Goal: Find contact information: Obtain details needed to contact an individual or organization

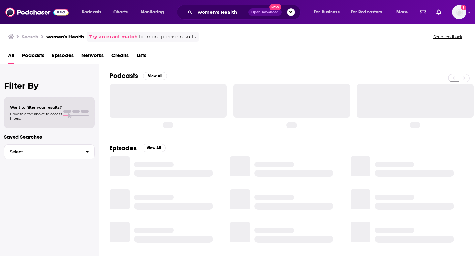
click at [212, 26] on div "Search women's Health Try an exact match for more precise results Send feedback" at bounding box center [237, 36] width 475 height 24
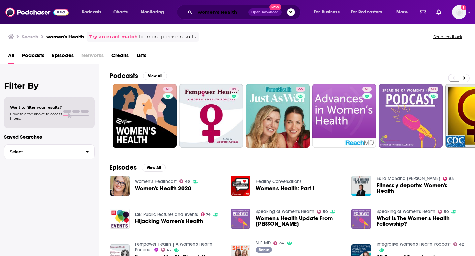
click at [213, 17] on input "women's Health" at bounding box center [221, 12] width 53 height 11
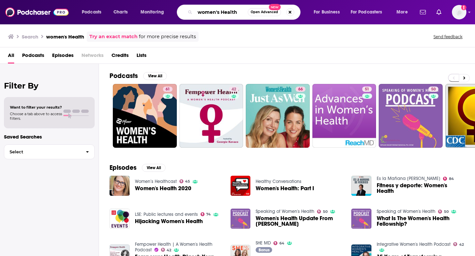
click at [213, 17] on input "women's Health" at bounding box center [221, 12] width 53 height 11
click at [209, 16] on input "women's Health" at bounding box center [221, 12] width 53 height 11
click at [208, 16] on input "women's Health" at bounding box center [221, 12] width 53 height 11
type input "M"
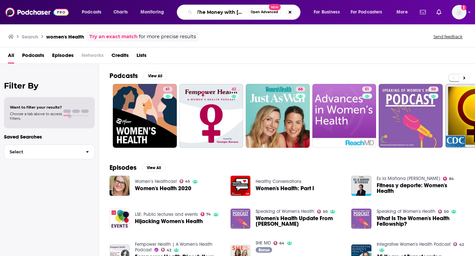
scroll to position [0, 6]
type input "The Money with [PERSON_NAME]"
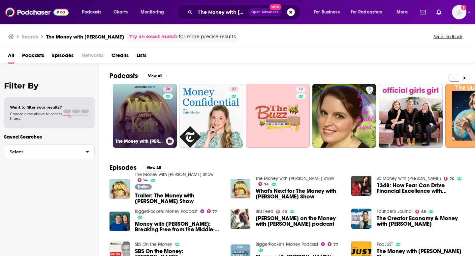
click at [147, 117] on link "74 The Money with [PERSON_NAME] Show" at bounding box center [145, 116] width 64 height 64
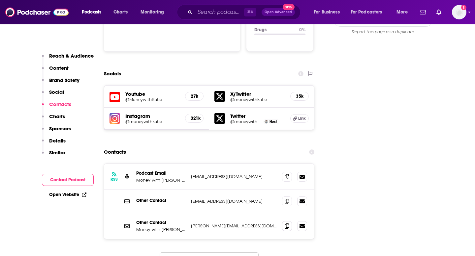
scroll to position [738, 0]
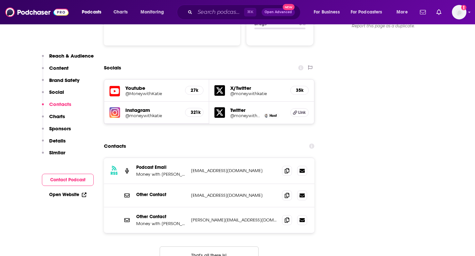
click at [225, 218] on p "[PERSON_NAME][EMAIL_ADDRESS][DOMAIN_NAME]" at bounding box center [234, 221] width 86 height 6
click at [288, 218] on icon at bounding box center [286, 220] width 5 height 5
